Goal: Task Accomplishment & Management: Use online tool/utility

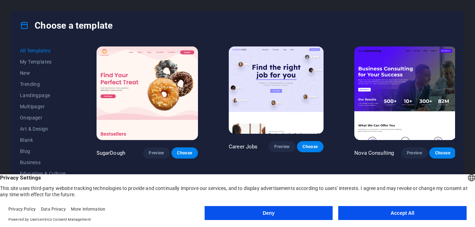
click at [427, 215] on button "Accept All" at bounding box center [402, 213] width 128 height 14
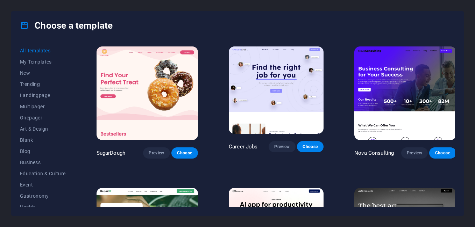
click at [458, 30] on div "Choose a template" at bounding box center [237, 26] width 451 height 28
click at [397, 71] on img at bounding box center [404, 93] width 101 height 94
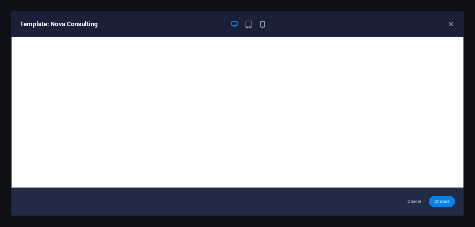
click at [445, 202] on span "Choose" at bounding box center [441, 202] width 15 height 6
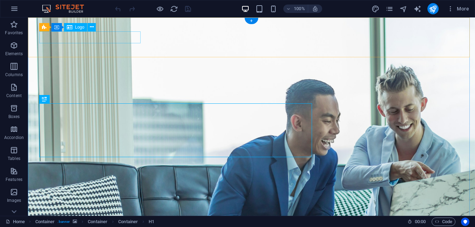
select select "px"
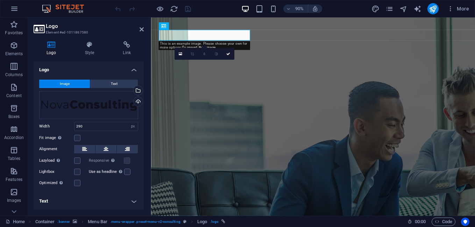
click at [73, 84] on button "Image" at bounding box center [64, 84] width 51 height 8
click at [108, 104] on div "Drag files here, click to choose files or select files from Files or our free s…" at bounding box center [88, 105] width 99 height 28
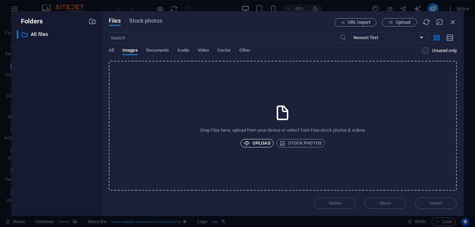
click at [248, 142] on icon "button" at bounding box center [247, 143] width 6 height 6
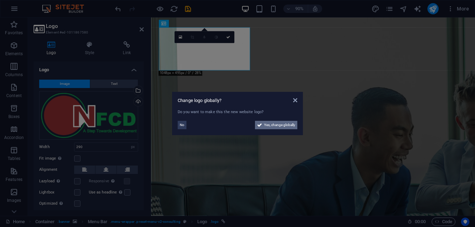
click at [276, 126] on span "Yes, change globally" at bounding box center [279, 125] width 31 height 8
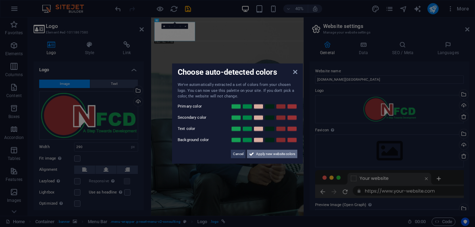
click at [270, 151] on span "Apply new website colors" at bounding box center [275, 154] width 39 height 8
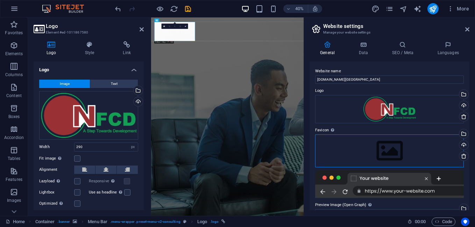
click at [399, 145] on div "Drag files here, click to choose files or select files from Files or our free s…" at bounding box center [389, 151] width 149 height 33
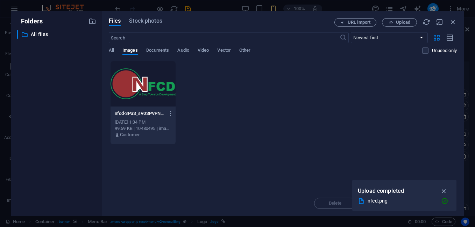
click at [133, 96] on div at bounding box center [142, 83] width 65 height 45
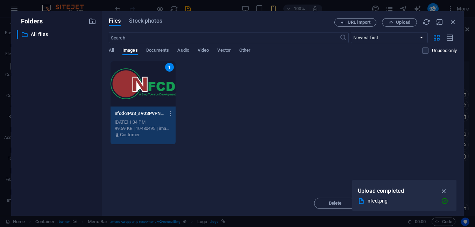
click at [315, 165] on div "Drop files here to upload them instantly 1 nfcd-3PaS_sV0SPVPNoHIC2uUxw.png nfcd…" at bounding box center [283, 126] width 348 height 130
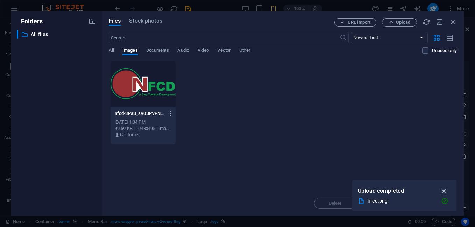
click at [445, 190] on icon "button" at bounding box center [444, 191] width 8 height 8
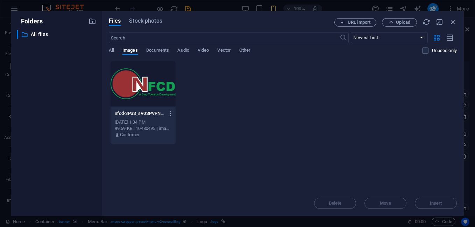
click at [431, 204] on div "Delete Move Insert" at bounding box center [283, 200] width 348 height 18
click at [143, 93] on div at bounding box center [142, 83] width 65 height 45
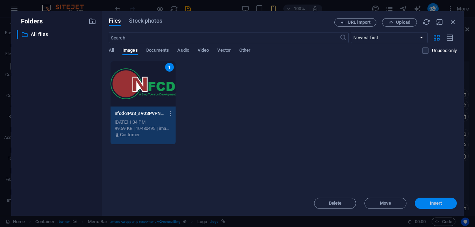
click at [433, 201] on span "Insert" at bounding box center [435, 203] width 12 height 4
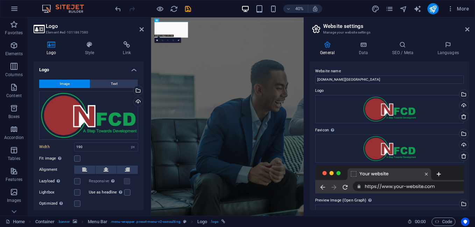
type input "290"
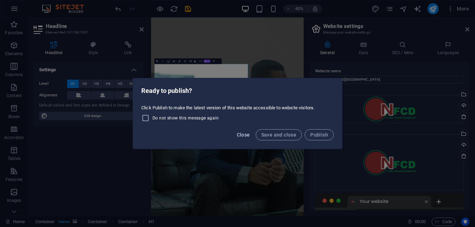
click at [244, 134] on span "Close" at bounding box center [243, 135] width 13 height 6
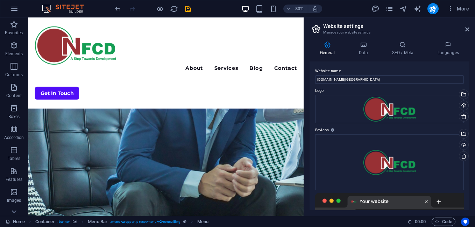
scroll to position [126, 0]
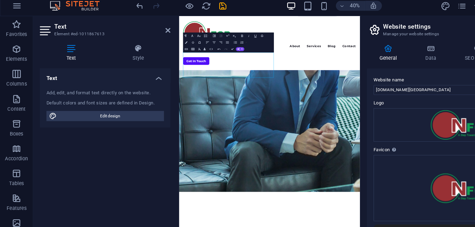
click at [136, 147] on div "Text Add, edit, and format text directly on the website. Default colors and fon…" at bounding box center [89, 136] width 110 height 149
click at [219, 9] on div "40% More" at bounding box center [293, 8] width 358 height 11
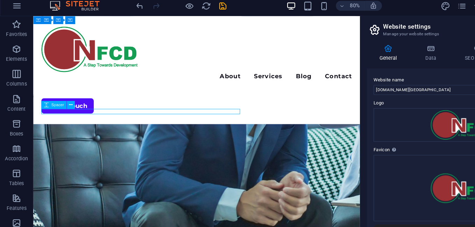
drag, startPoint x: 73, startPoint y: 213, endPoint x: 207, endPoint y: 115, distance: 165.9
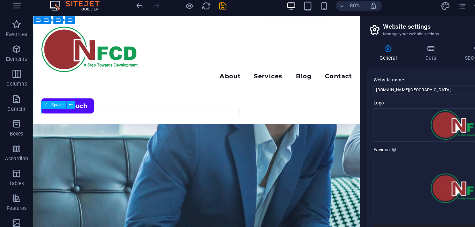
select select "px"
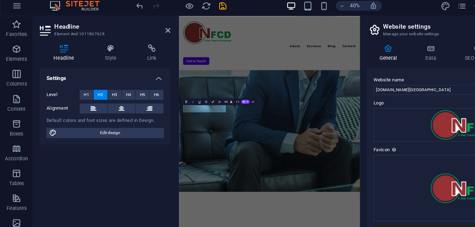
click at [312, 227] on figure at bounding box center [369, 138] width 381 height 496
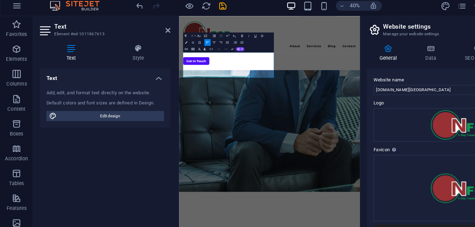
click at [165, 34] on button "Font Family" at bounding box center [162, 34] width 5 height 6
click at [157, 40] on icon "button" at bounding box center [157, 40] width 2 height 2
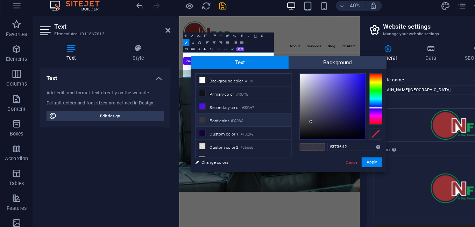
click at [182, 104] on li "Font color #373642" at bounding box center [205, 105] width 80 height 11
click at [253, 67] on div at bounding box center [280, 93] width 55 height 55
type input "#fbfbff"
drag, startPoint x: 253, startPoint y: 67, endPoint x: 253, endPoint y: 64, distance: 3.5
click at [253, 64] on div at bounding box center [252, 65] width 2 height 2
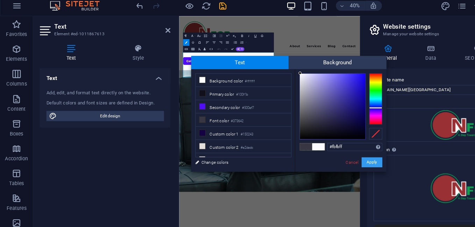
click at [310, 139] on button "Apply" at bounding box center [313, 141] width 17 height 8
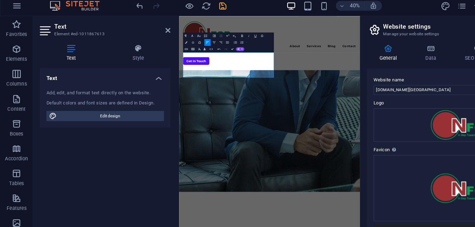
click at [219, 7] on div "40% More" at bounding box center [293, 8] width 358 height 11
click at [341, 24] on div "Menu About Services Blog Contact Get In Touch" at bounding box center [369, 73] width 381 height 114
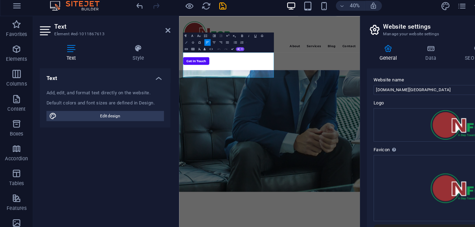
click at [158, 40] on icon "button" at bounding box center [157, 40] width 2 height 2
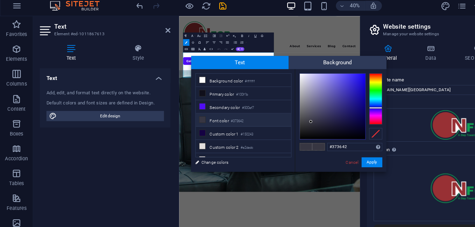
type input "#f3f3fa"
click at [254, 67] on div at bounding box center [280, 93] width 55 height 55
click at [315, 141] on button "Apply" at bounding box center [313, 141] width 17 height 8
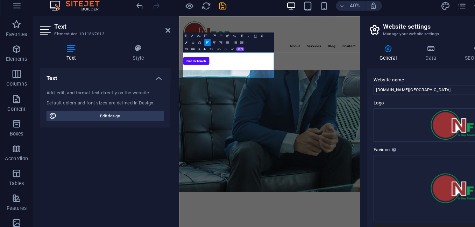
click at [223, 7] on div "40% More" at bounding box center [293, 8] width 358 height 11
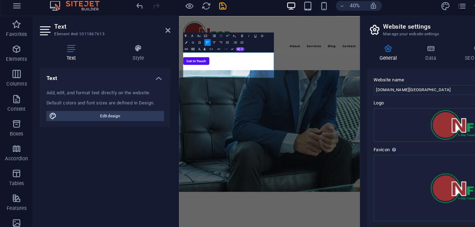
click at [448, 227] on figure at bounding box center [369, 138] width 381 height 496
select select "vh"
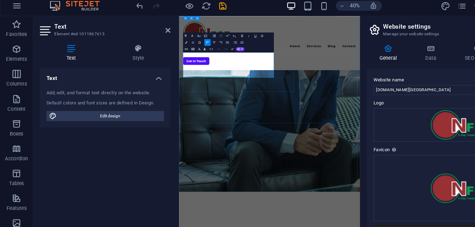
click at [158, 38] on button "Colors" at bounding box center [156, 40] width 5 height 6
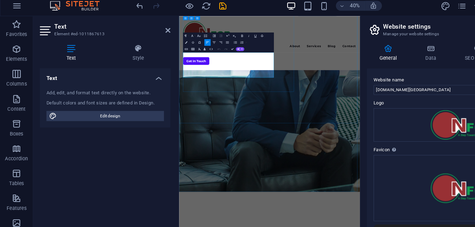
click at [157, 39] on icon "button" at bounding box center [157, 40] width 2 height 2
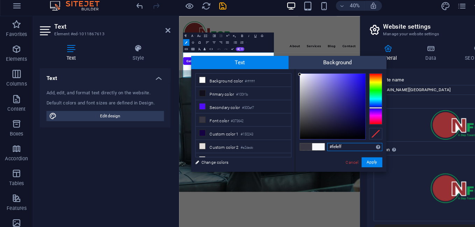
type input "#ffffff"
drag, startPoint x: 262, startPoint y: 106, endPoint x: 252, endPoint y: 65, distance: 41.9
click at [252, 65] on div at bounding box center [252, 65] width 2 height 2
click at [310, 139] on button "Apply" at bounding box center [313, 141] width 17 height 8
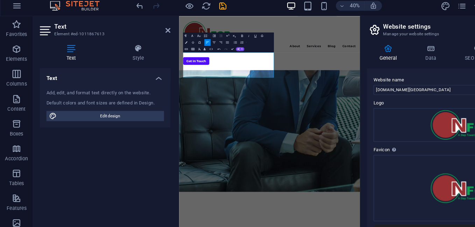
click at [224, 7] on div "40% More" at bounding box center [293, 8] width 358 height 11
click at [395, 227] on figure at bounding box center [369, 138] width 381 height 496
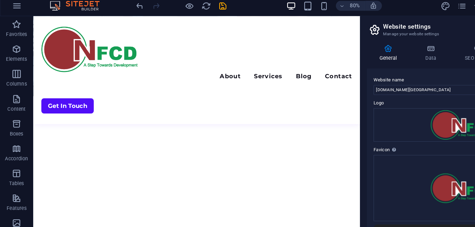
scroll to position [335, 0]
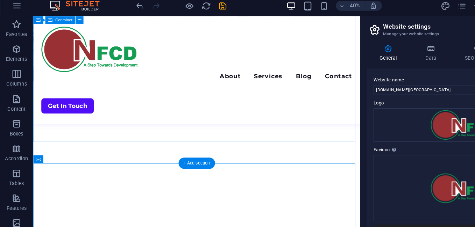
scroll to position [254, 0]
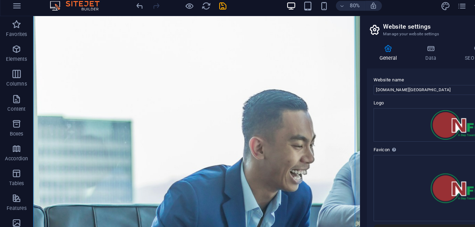
scroll to position [0, 0]
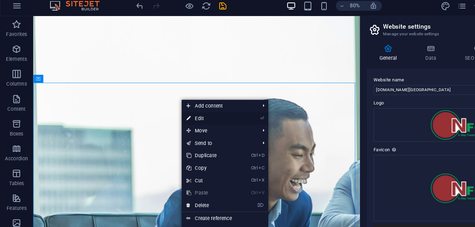
drag, startPoint x: 176, startPoint y: 102, endPoint x: 68, endPoint y: 214, distance: 155.2
click at [176, 102] on link "⏎ Edit" at bounding box center [176, 104] width 47 height 10
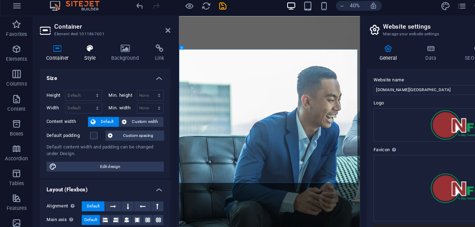
click at [75, 47] on icon at bounding box center [76, 44] width 20 height 7
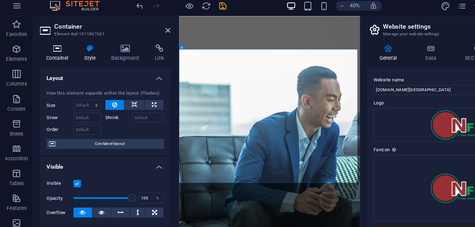
click at [52, 49] on h4 "Container" at bounding box center [50, 48] width 32 height 15
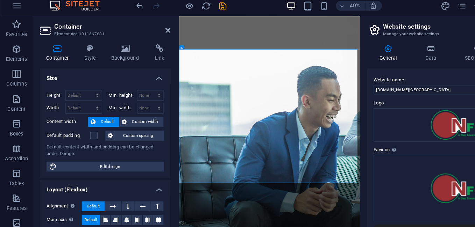
click at [142, 140] on div "Container Style Background Link Size Height Default px rem % vh vw Min. height …" at bounding box center [88, 126] width 121 height 180
click at [143, 140] on div "Size Height Default px rem % vh vw Min. height None px rem % vh vw Width Defaul…" at bounding box center [89, 136] width 110 height 149
click at [103, 48] on icon at bounding box center [106, 44] width 34 height 7
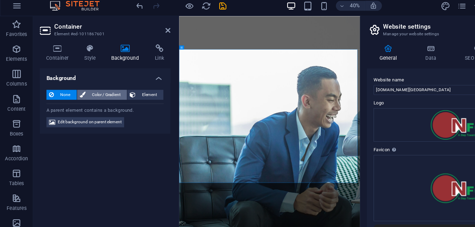
click at [90, 85] on span "Color / Gradient" at bounding box center [89, 84] width 31 height 8
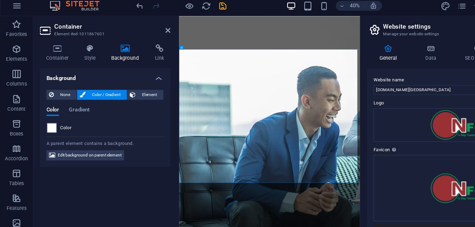
click at [137, 163] on div "Background None Color / Gradient Element Stretch background to full-width Color…" at bounding box center [89, 136] width 110 height 149
drag, startPoint x: 316, startPoint y: 179, endPoint x: 518, endPoint y: 388, distance: 290.6
click at [310, 171] on div "Website name watex.africa Logo Drag files here, click to choose files or select…" at bounding box center [389, 136] width 160 height 149
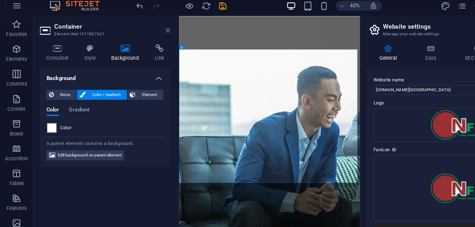
click at [142, 28] on icon at bounding box center [141, 30] width 4 height 6
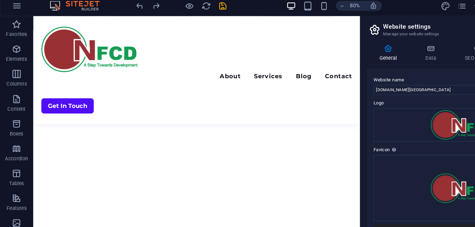
scroll to position [406, 0]
